Goal: Task Accomplishment & Management: Manage account settings

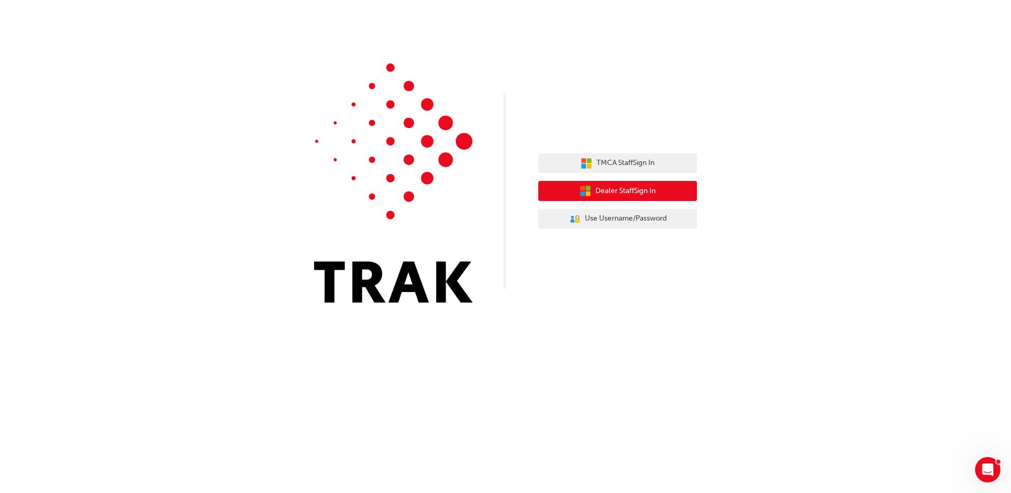
click at [611, 184] on button "Dealer Staff Sign In" at bounding box center [617, 191] width 159 height 20
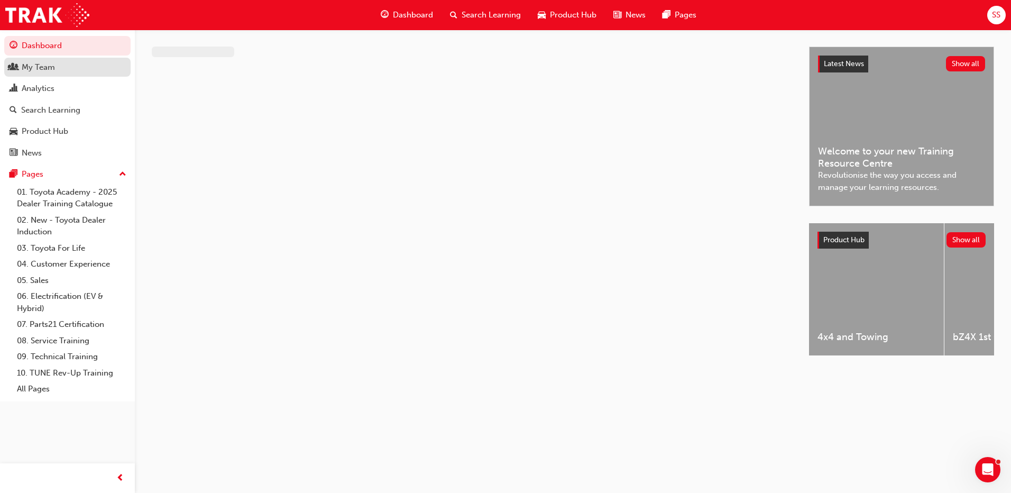
click at [50, 74] on link "My Team" at bounding box center [67, 68] width 126 height 20
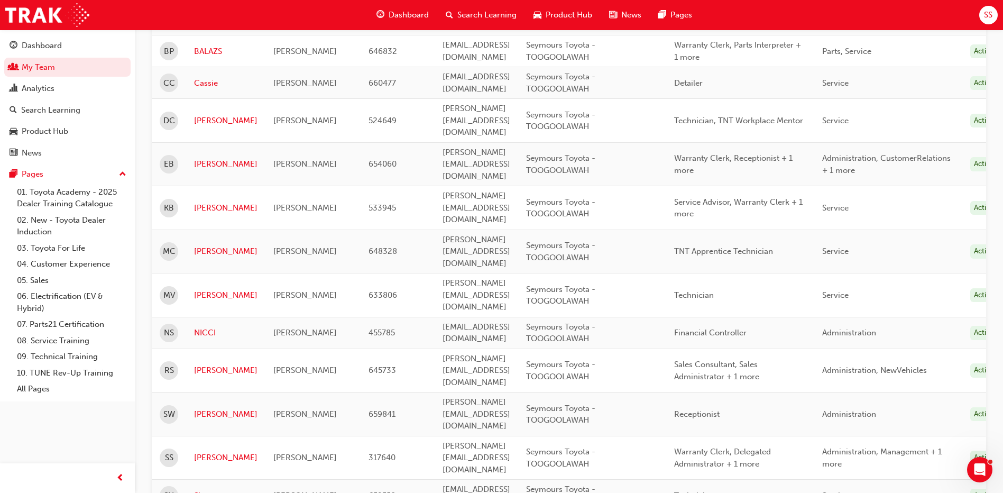
scroll to position [317, 0]
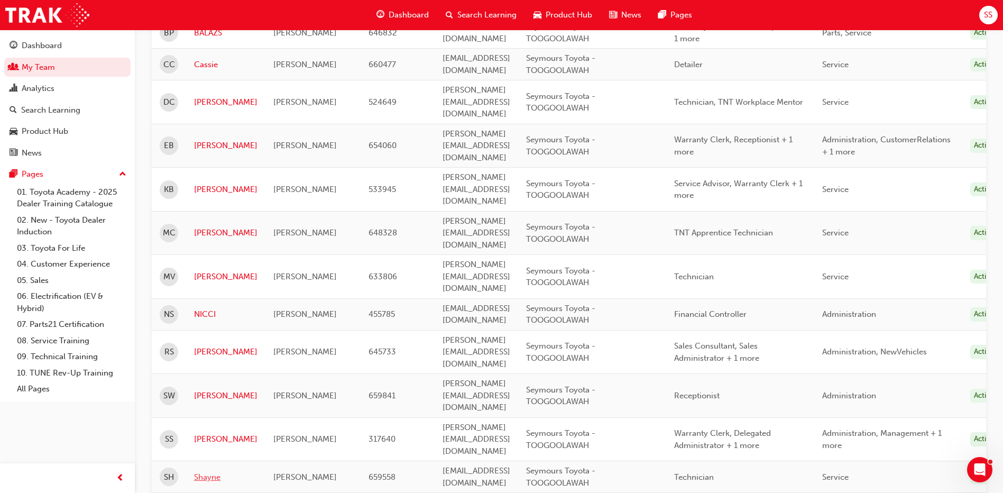
click at [208, 471] on link "Shayne" at bounding box center [225, 477] width 63 height 12
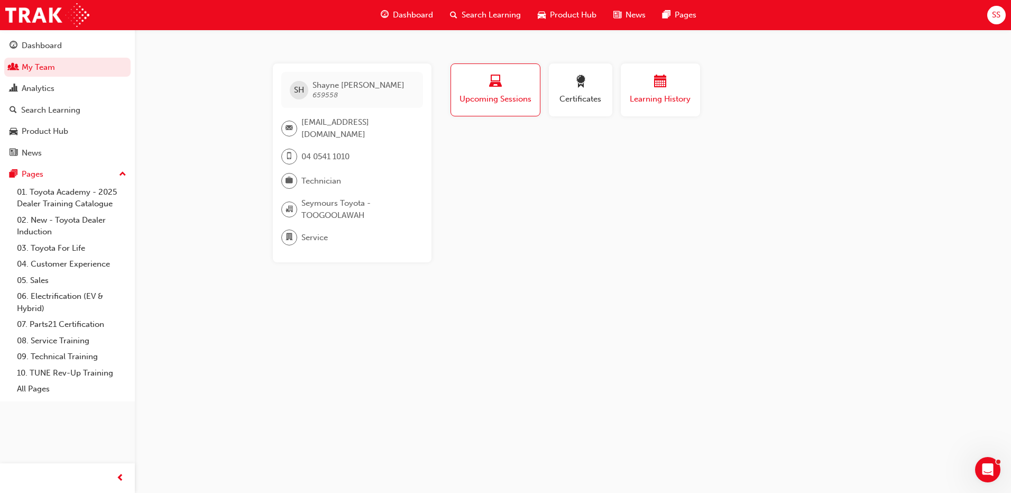
click at [628, 96] on button "Learning History" at bounding box center [660, 89] width 79 height 53
